Goal: Information Seeking & Learning: Learn about a topic

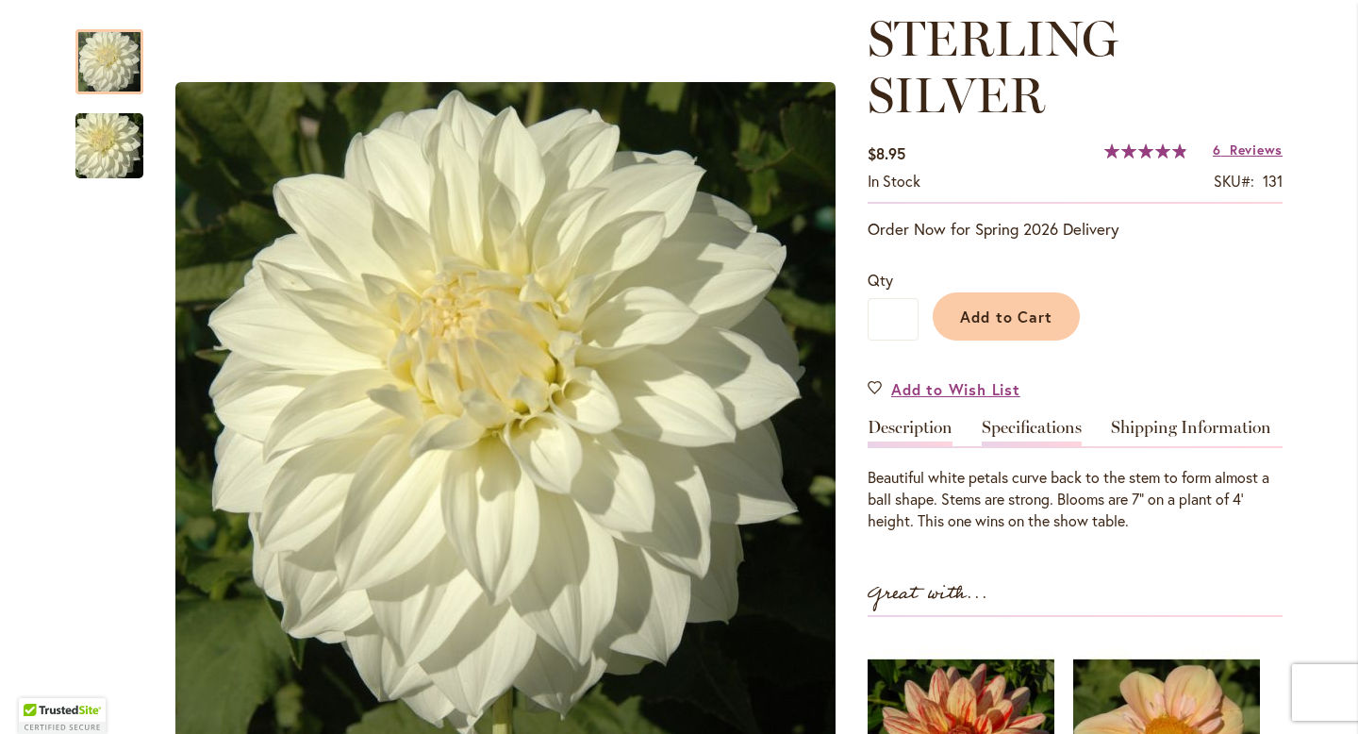
click at [994, 425] on link "Specifications" at bounding box center [1032, 432] width 100 height 27
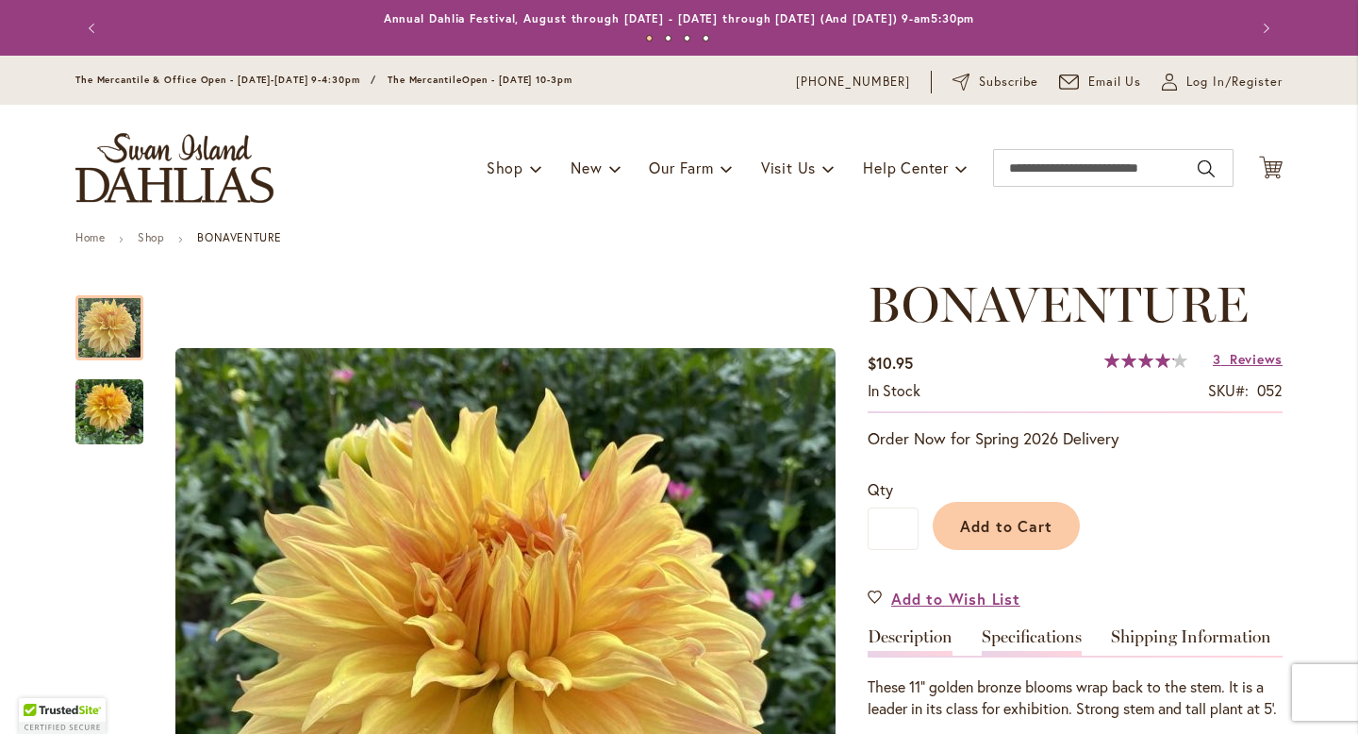
click at [1043, 635] on link "Specifications" at bounding box center [1032, 641] width 100 height 27
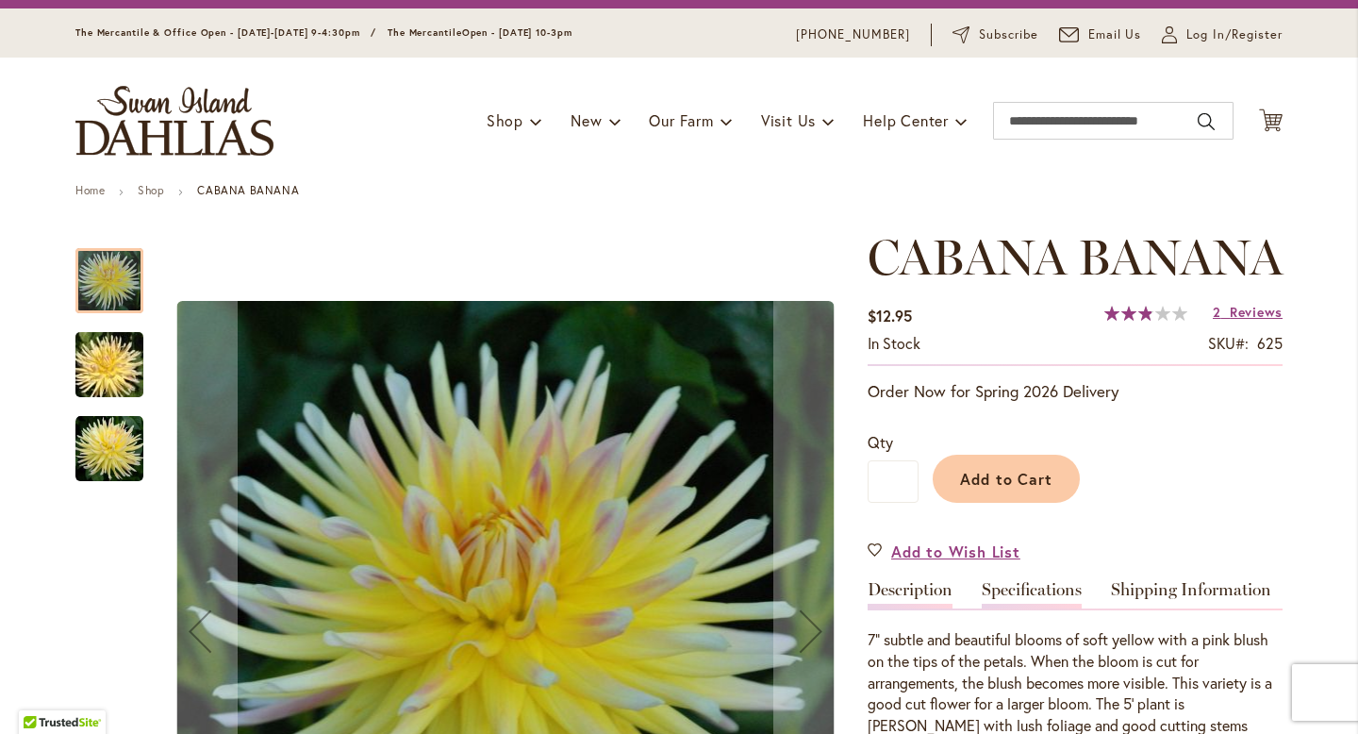
click at [1014, 608] on link "Specifications" at bounding box center [1032, 594] width 100 height 27
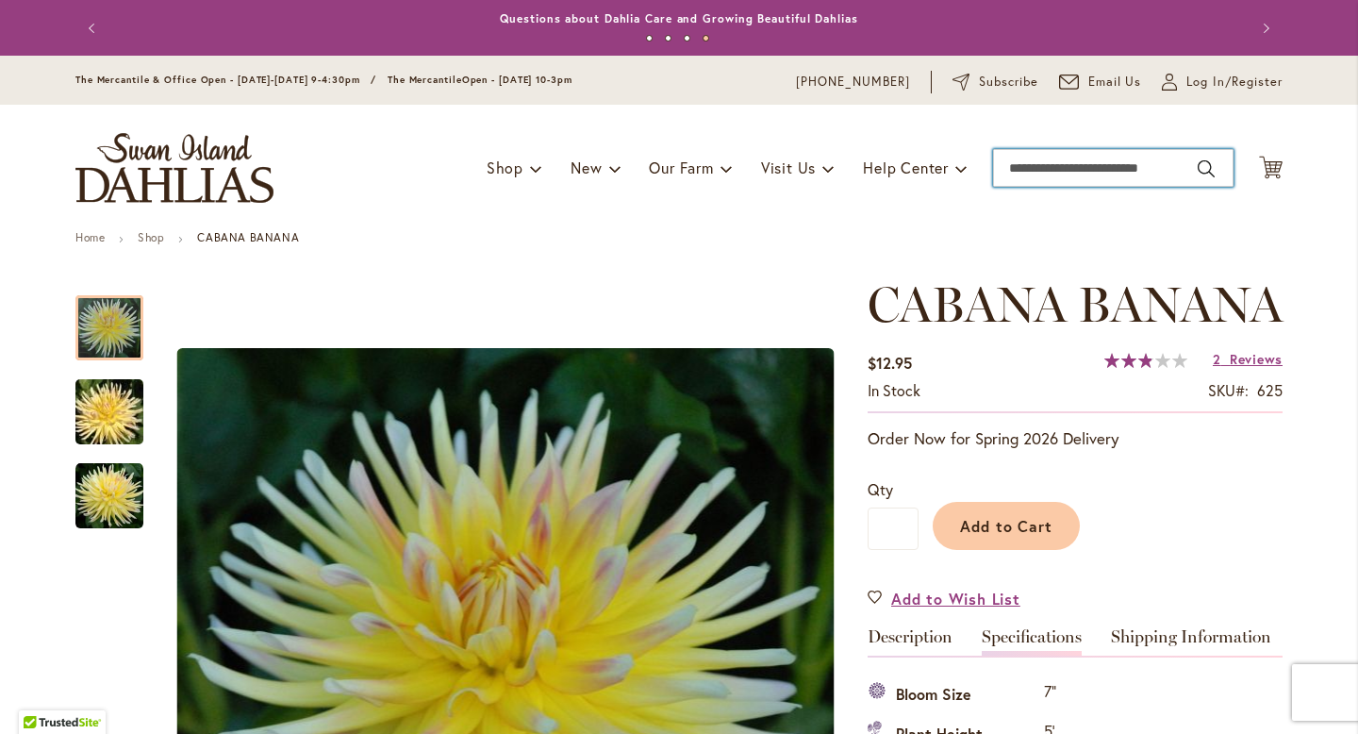
click at [1041, 166] on input "Search" at bounding box center [1113, 168] width 241 height 38
type input "*********"
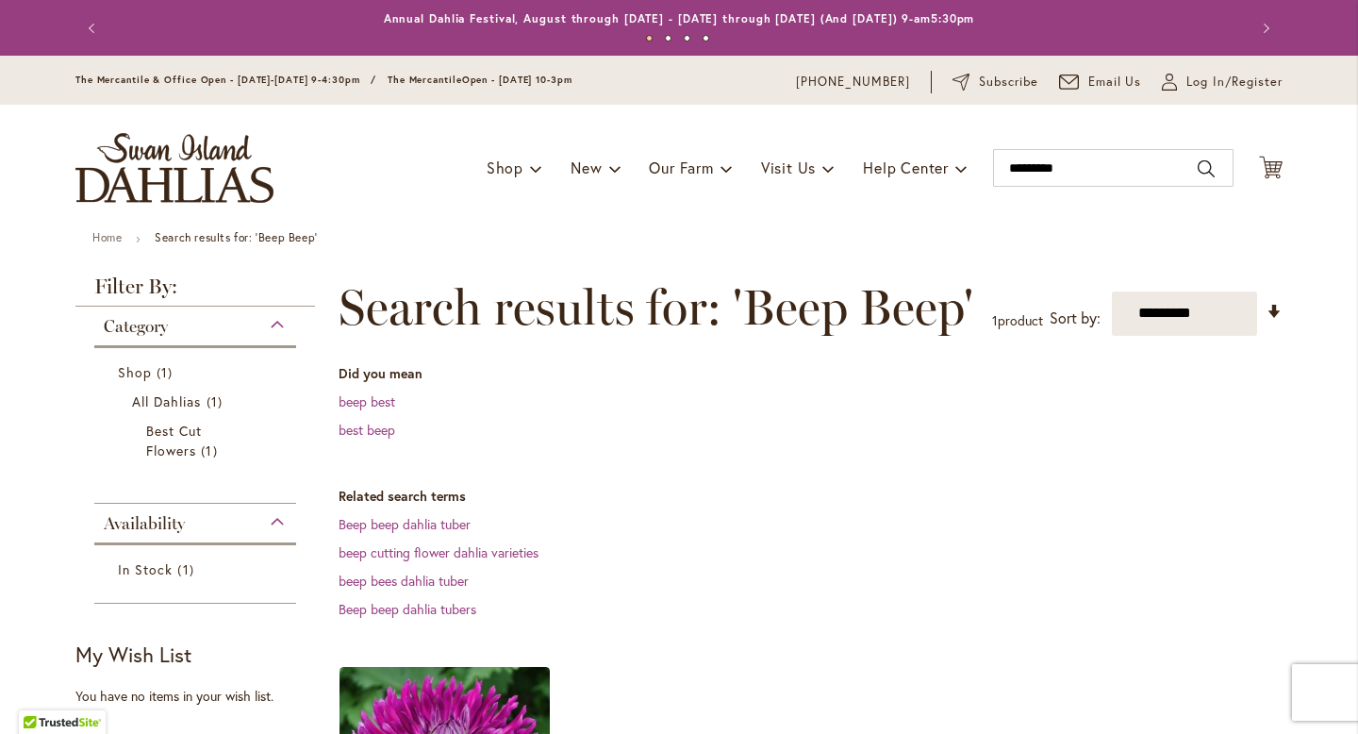
click at [364, 533] on dl "Related search terms Beep beep dahlia tuber beep cutting flower dahlia varietie…" at bounding box center [811, 553] width 944 height 132
click at [363, 524] on link "Beep beep dahlia tuber" at bounding box center [405, 524] width 132 height 18
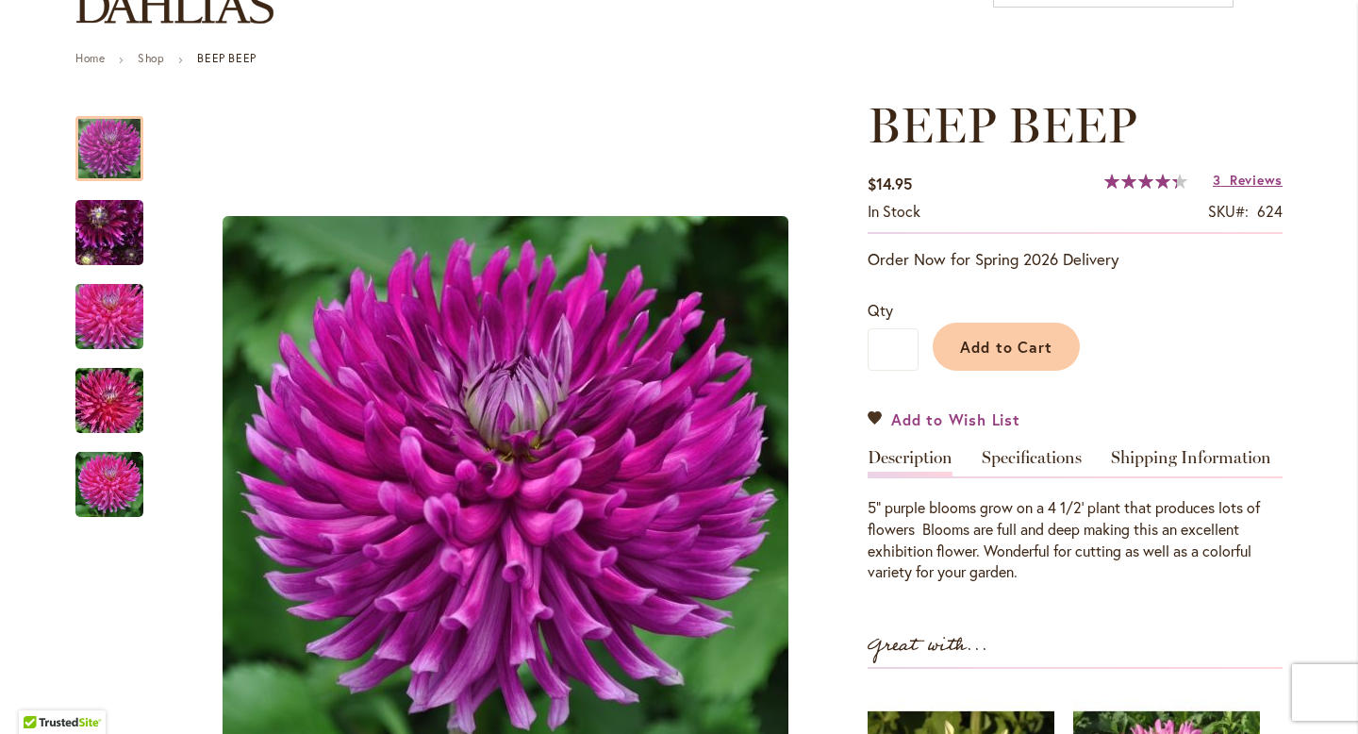
scroll to position [183, 0]
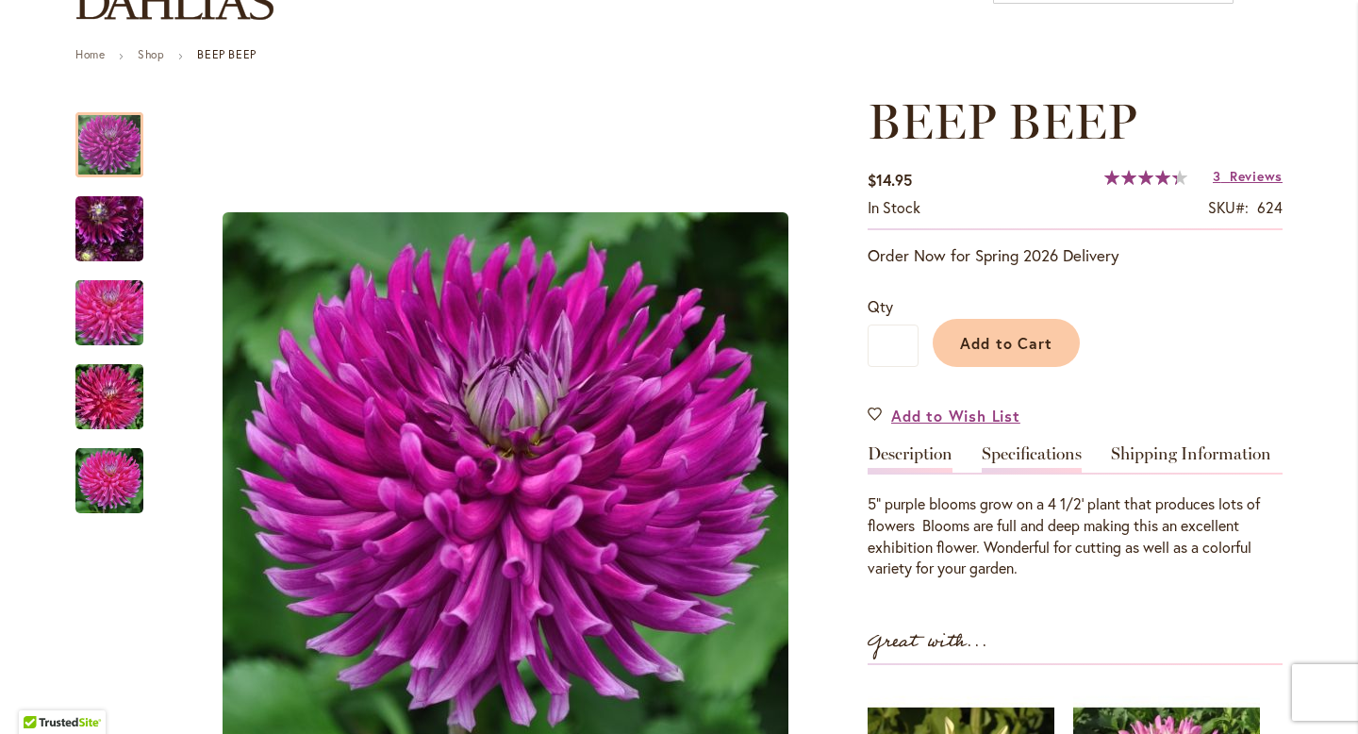
click at [1021, 452] on link "Specifications" at bounding box center [1032, 458] width 100 height 27
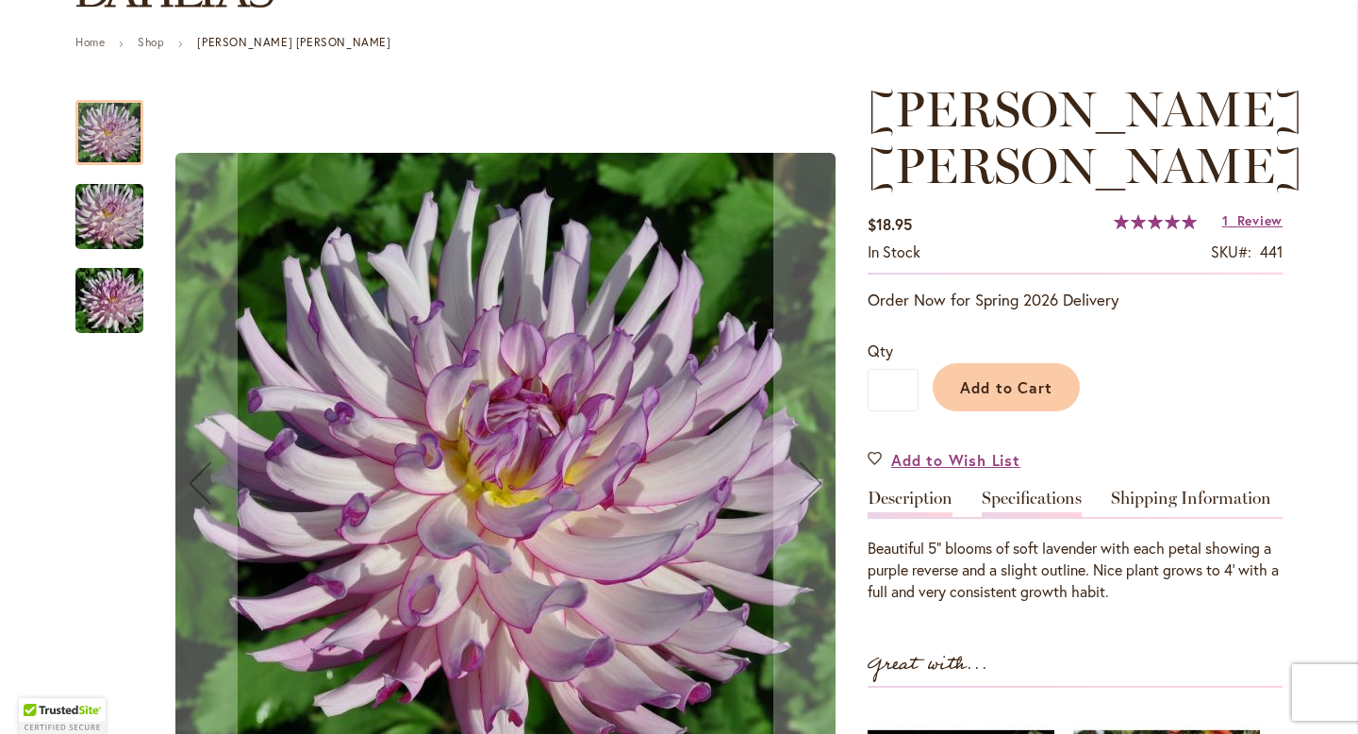
click at [1005, 502] on link "Specifications" at bounding box center [1032, 503] width 100 height 27
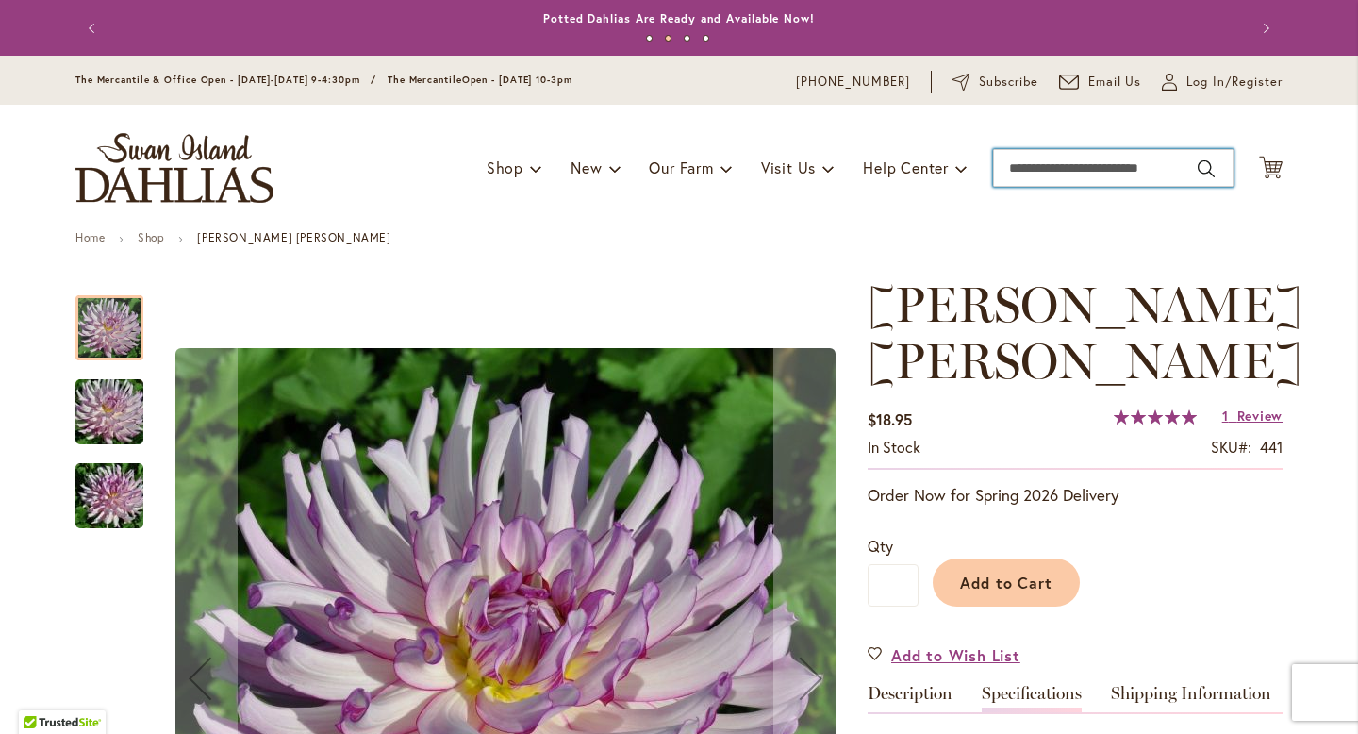
click at [1060, 167] on input "Search" at bounding box center [1113, 168] width 241 height 38
type input "**********"
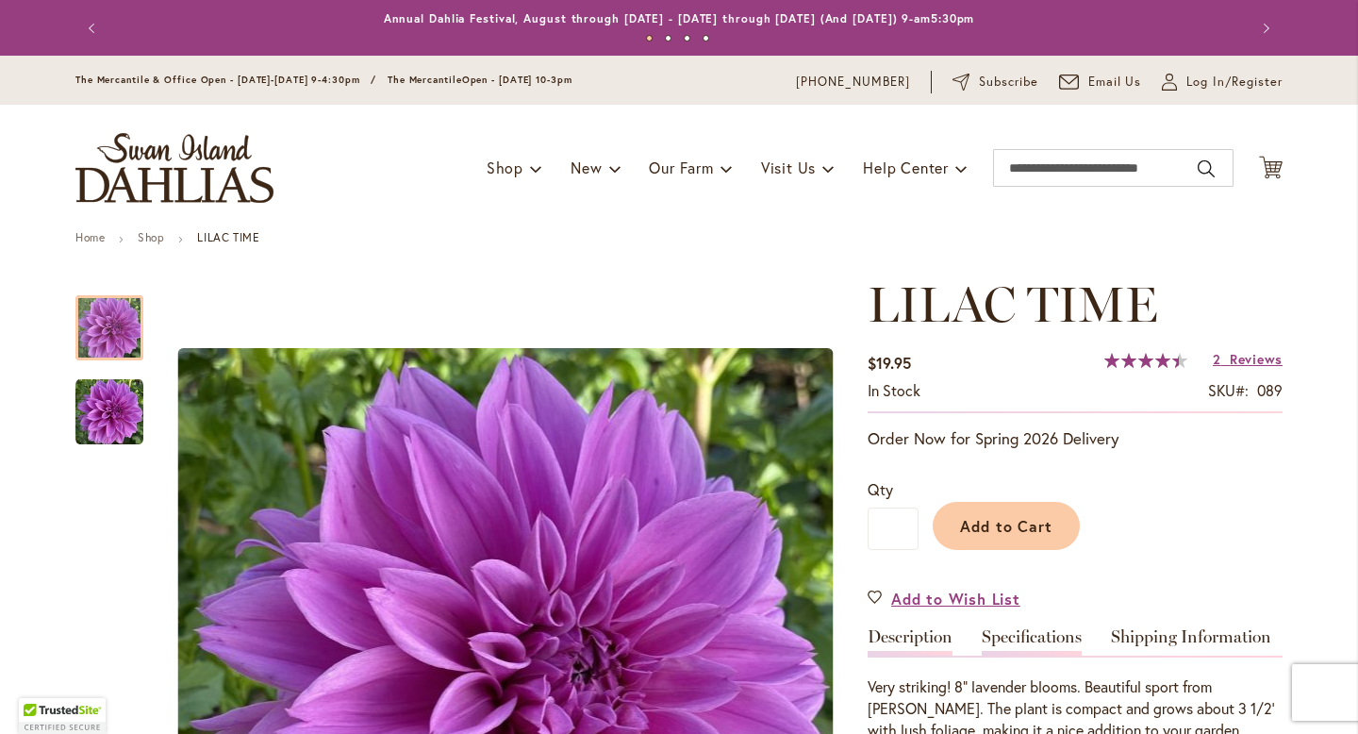
click at [1007, 644] on link "Specifications" at bounding box center [1032, 641] width 100 height 27
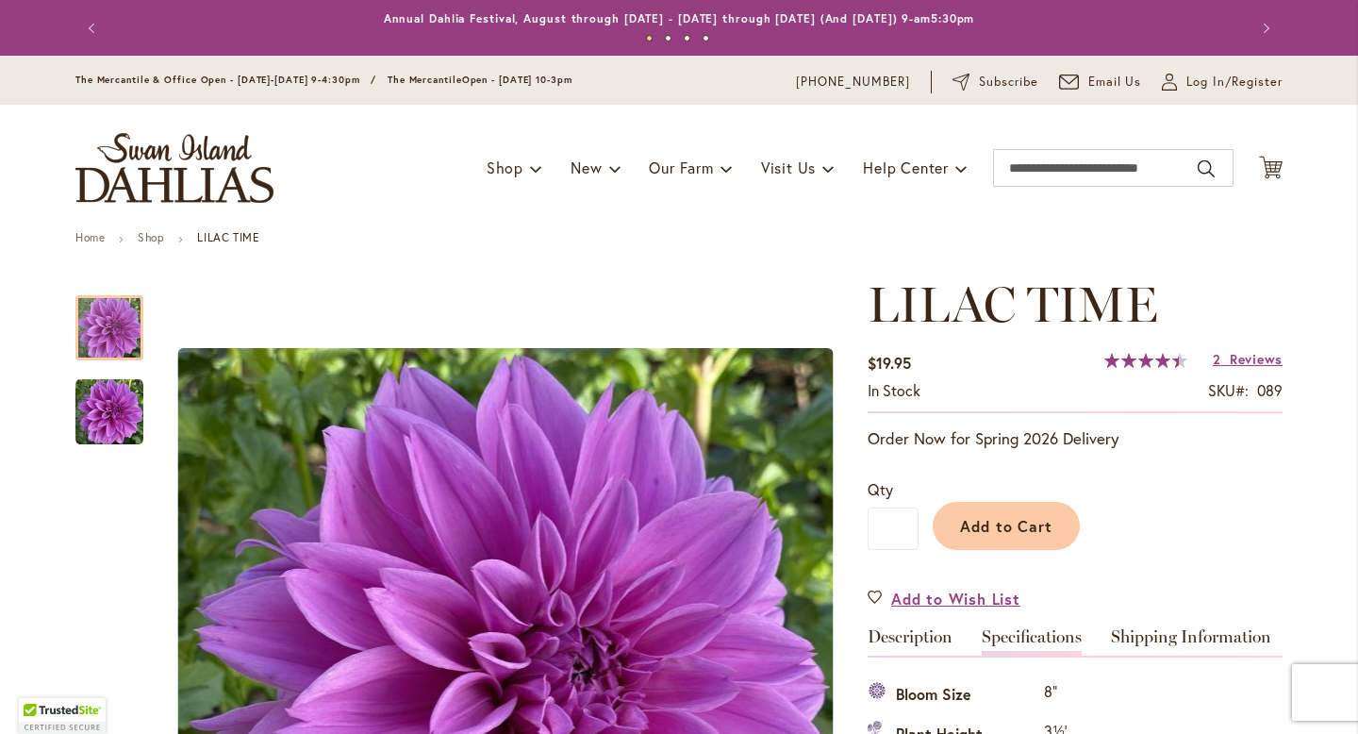
scroll to position [627, 0]
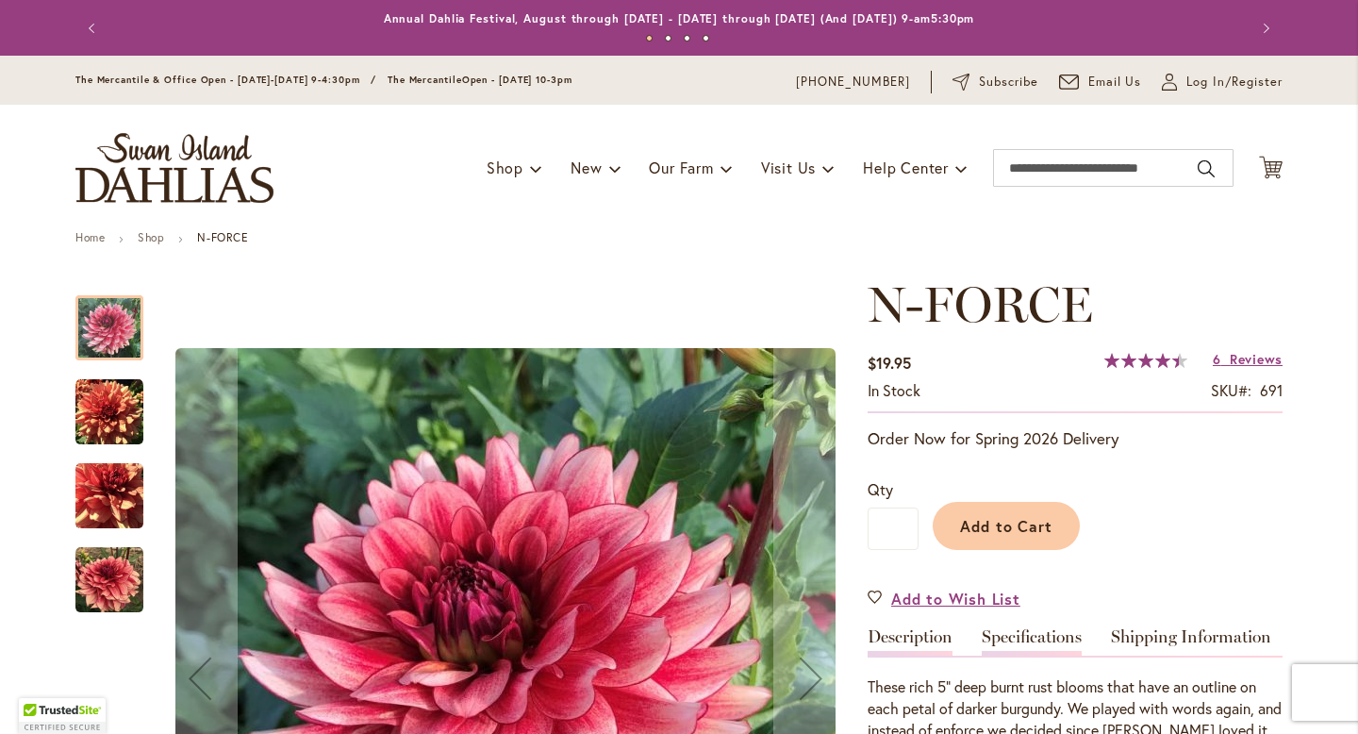
click at [987, 633] on link "Specifications" at bounding box center [1032, 641] width 100 height 27
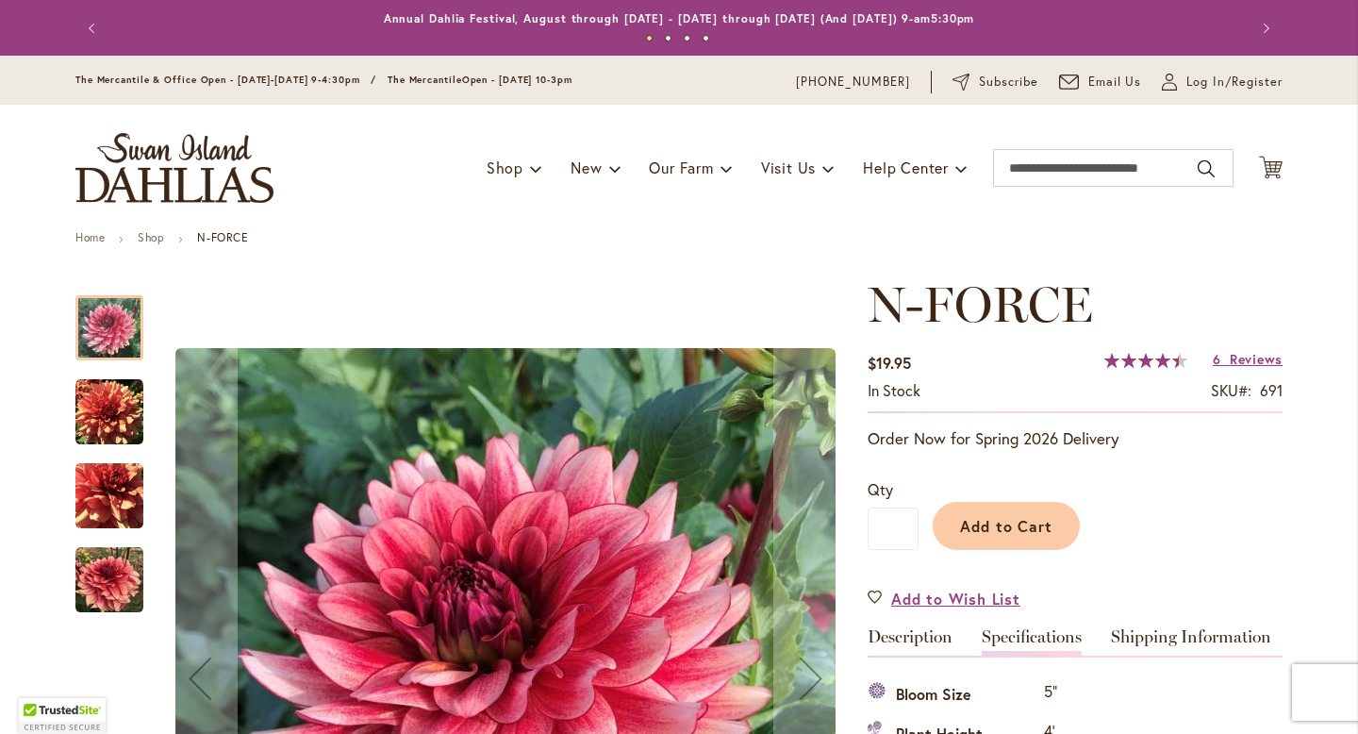
scroll to position [627, 0]
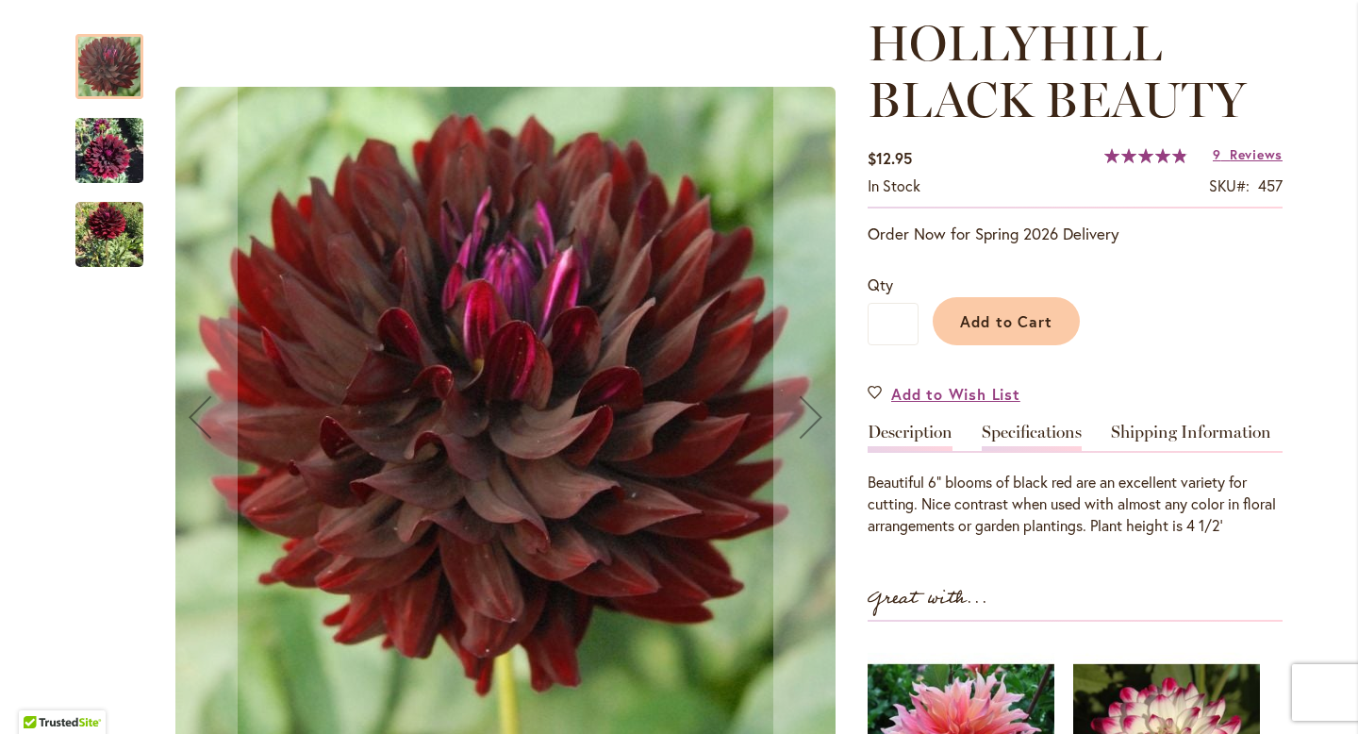
click at [1017, 425] on link "Specifications" at bounding box center [1032, 437] width 100 height 27
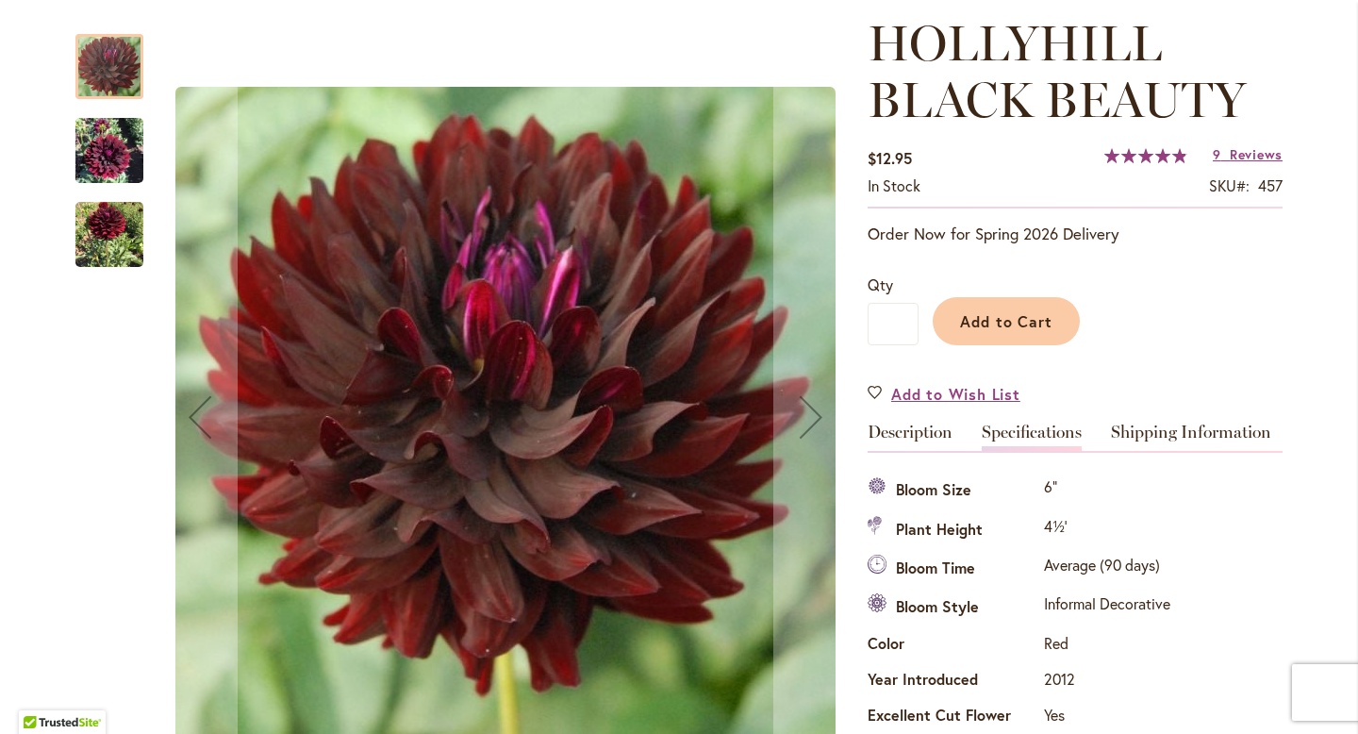
scroll to position [684, 0]
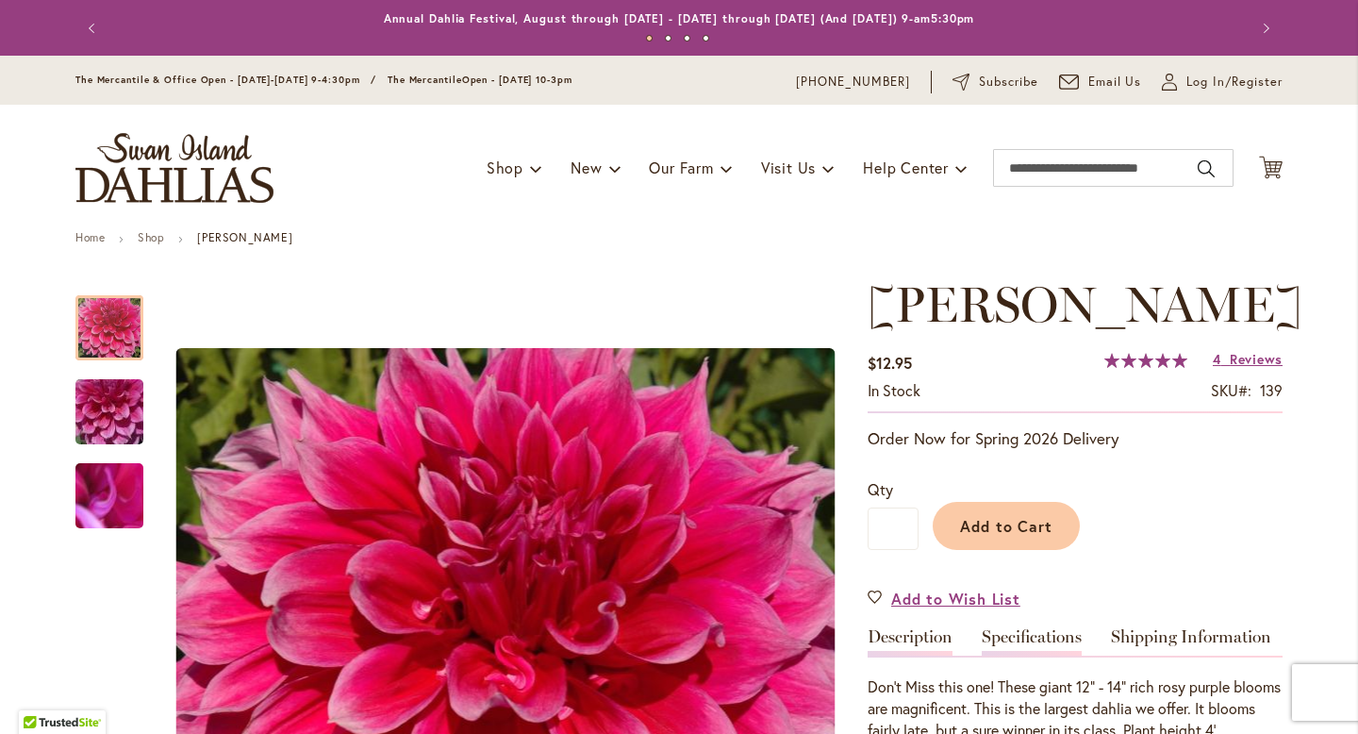
click at [1041, 633] on link "Specifications" at bounding box center [1032, 641] width 100 height 27
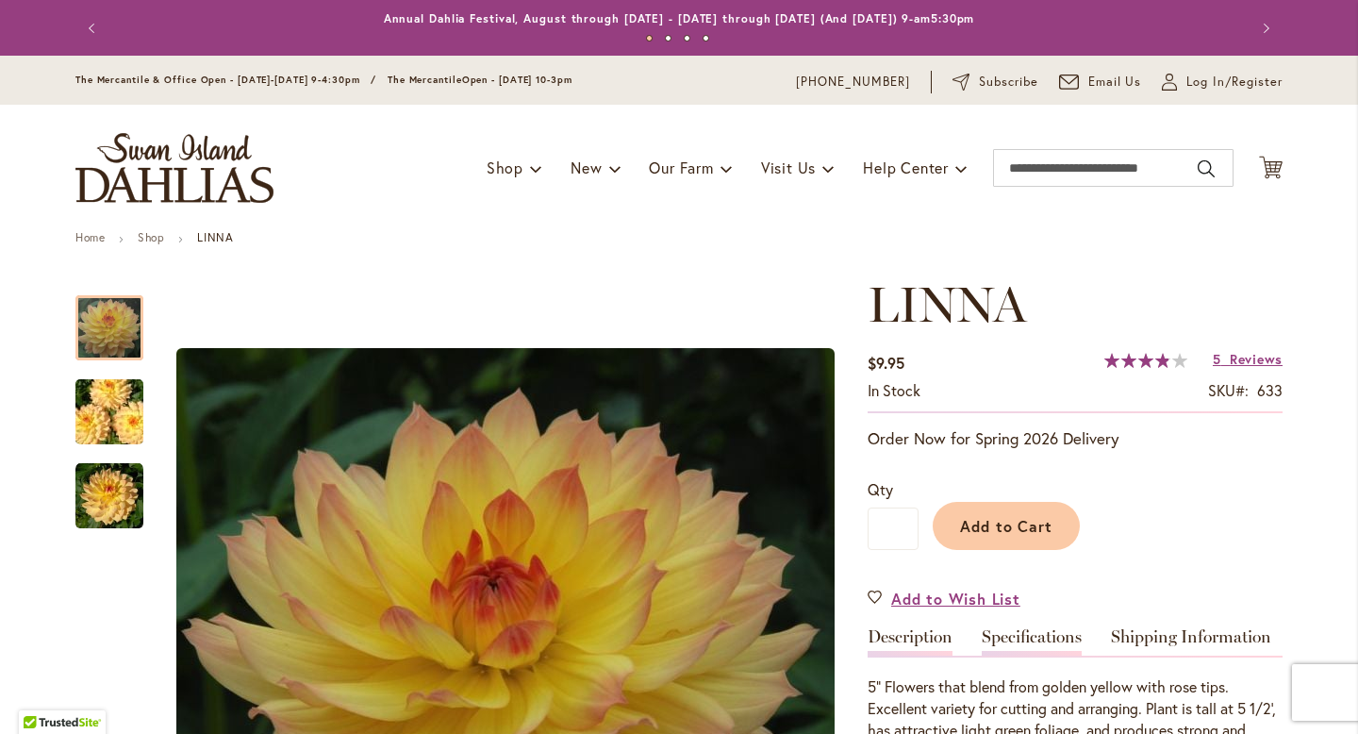
click at [1016, 639] on link "Specifications" at bounding box center [1032, 641] width 100 height 27
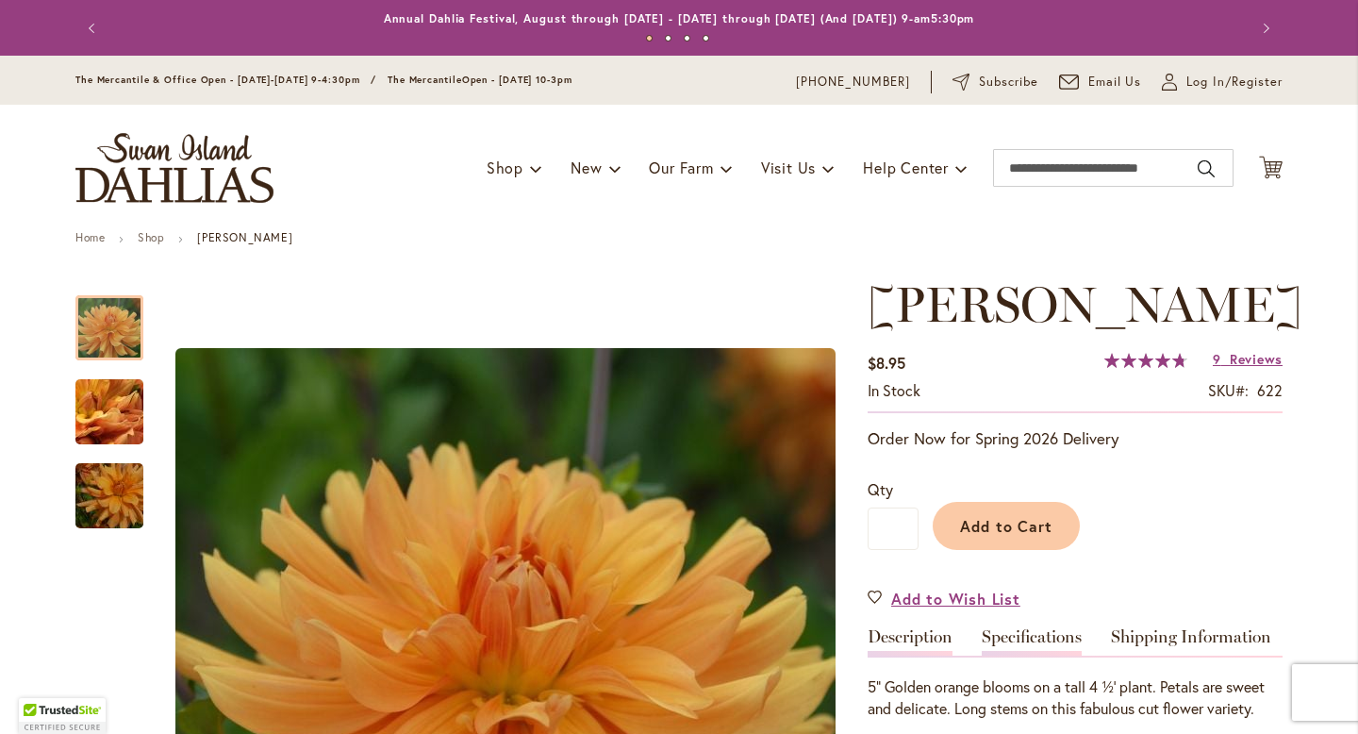
click at [1022, 656] on link "Specifications" at bounding box center [1032, 641] width 100 height 27
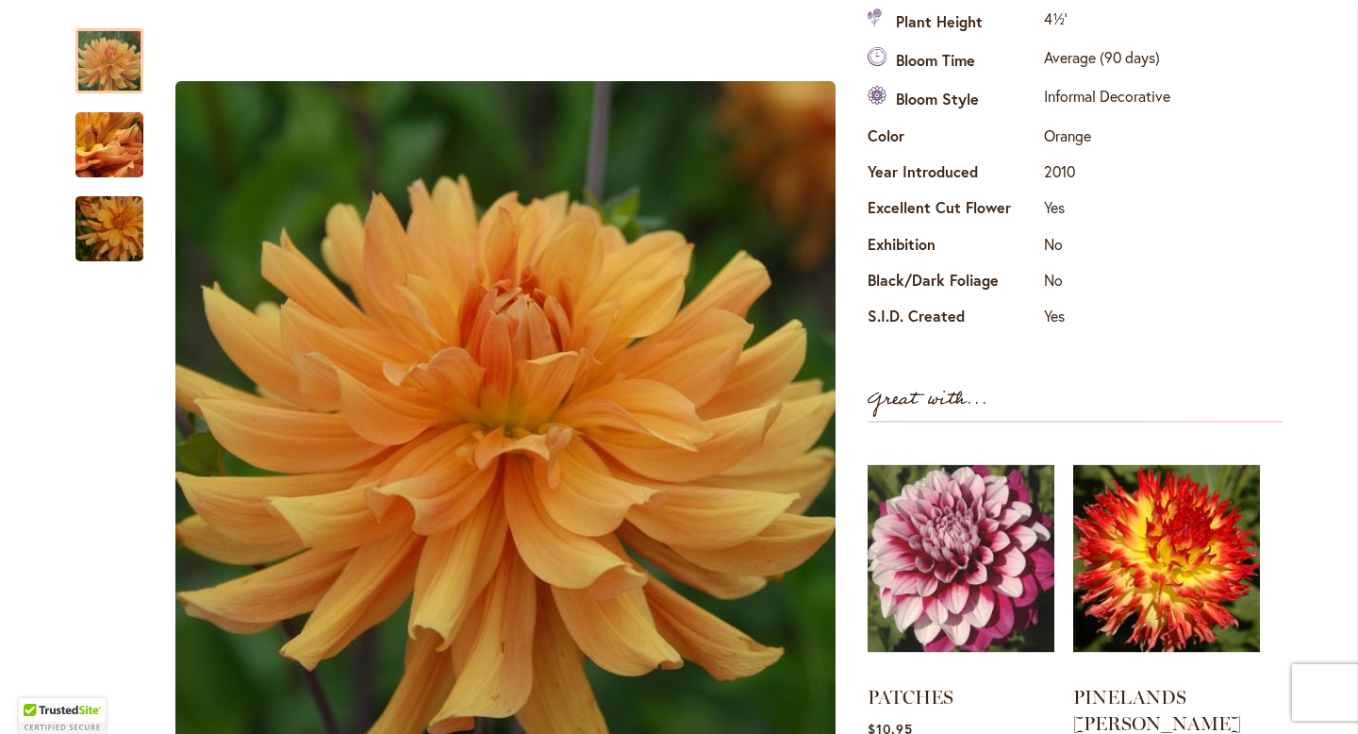
scroll to position [710, 0]
